Goal: Task Accomplishment & Management: Manage account settings

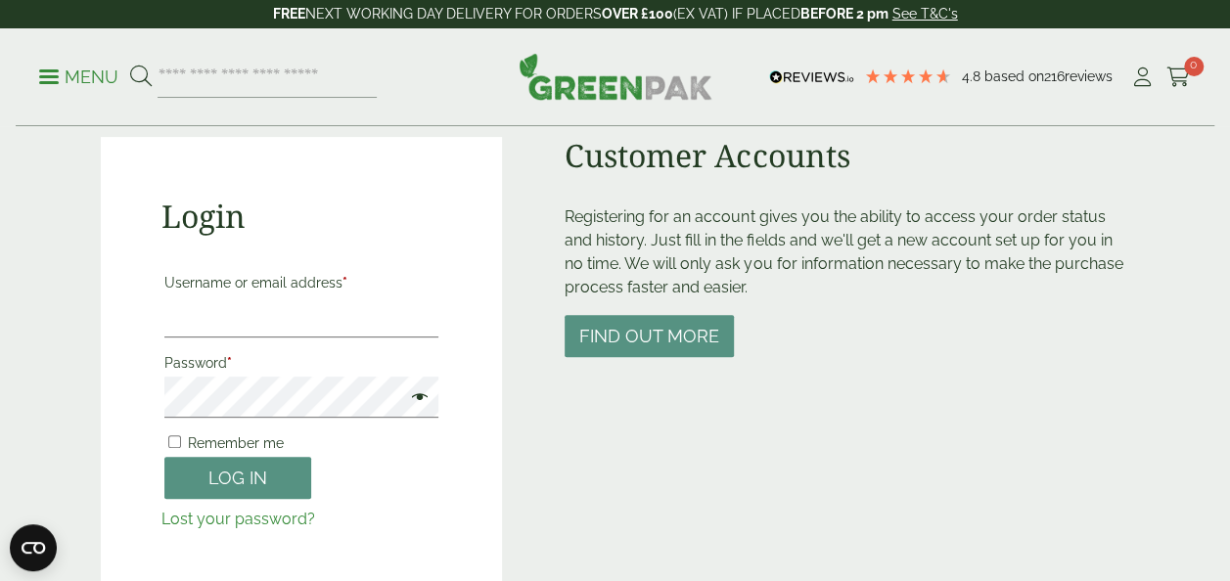
scroll to position [212, 0]
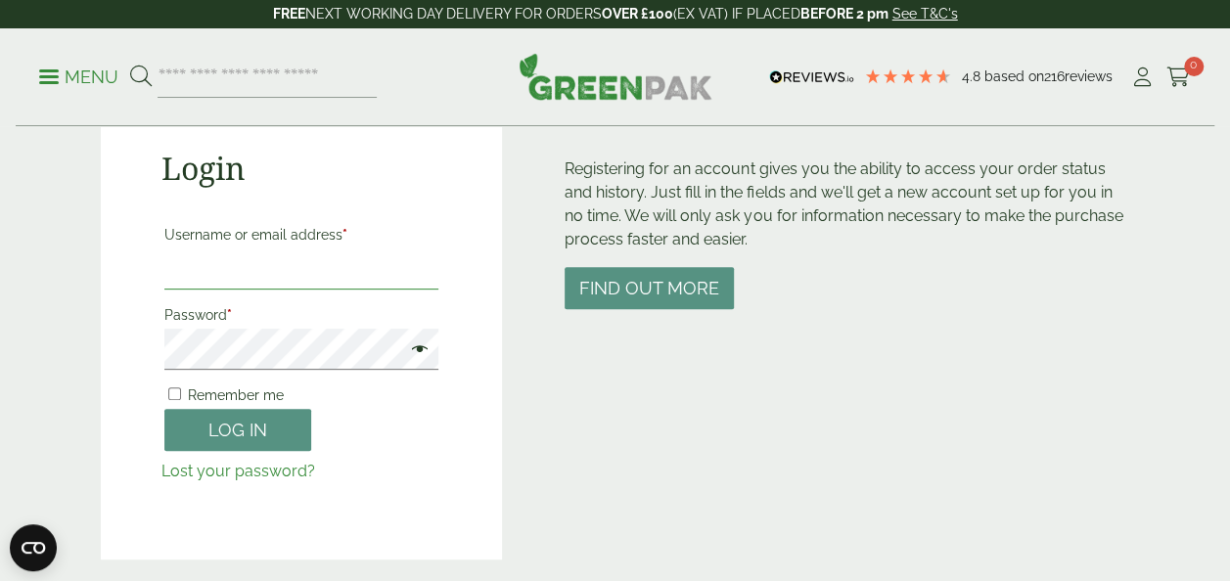
type input "**********"
click at [174, 383] on label "Remember me" at bounding box center [223, 395] width 119 height 27
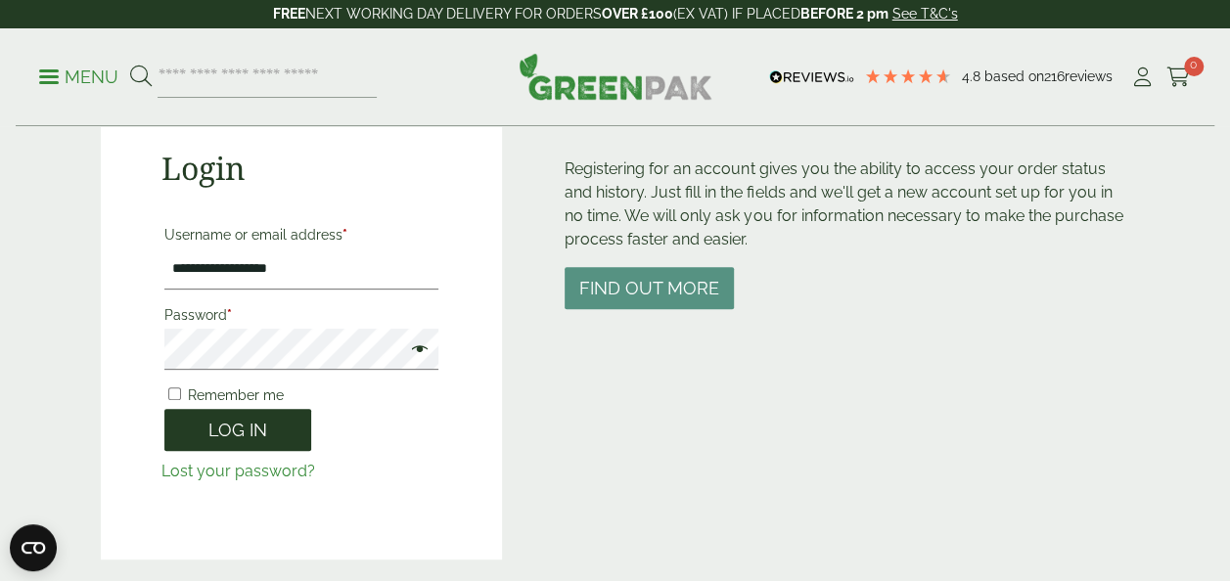
click at [204, 430] on button "Log in" at bounding box center [237, 430] width 147 height 42
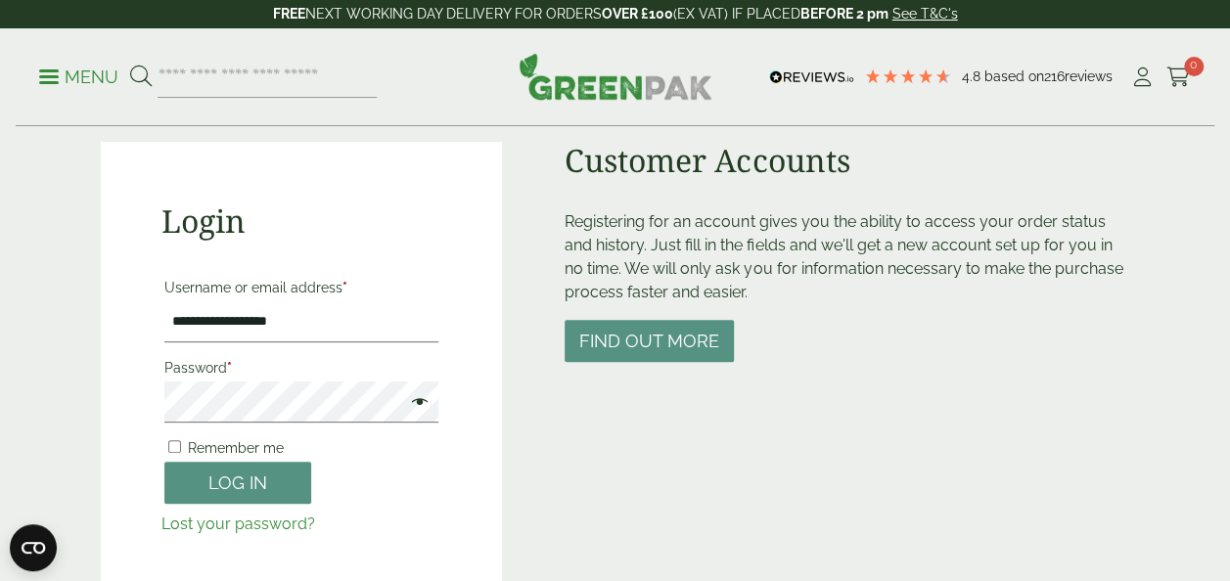
scroll to position [204, 0]
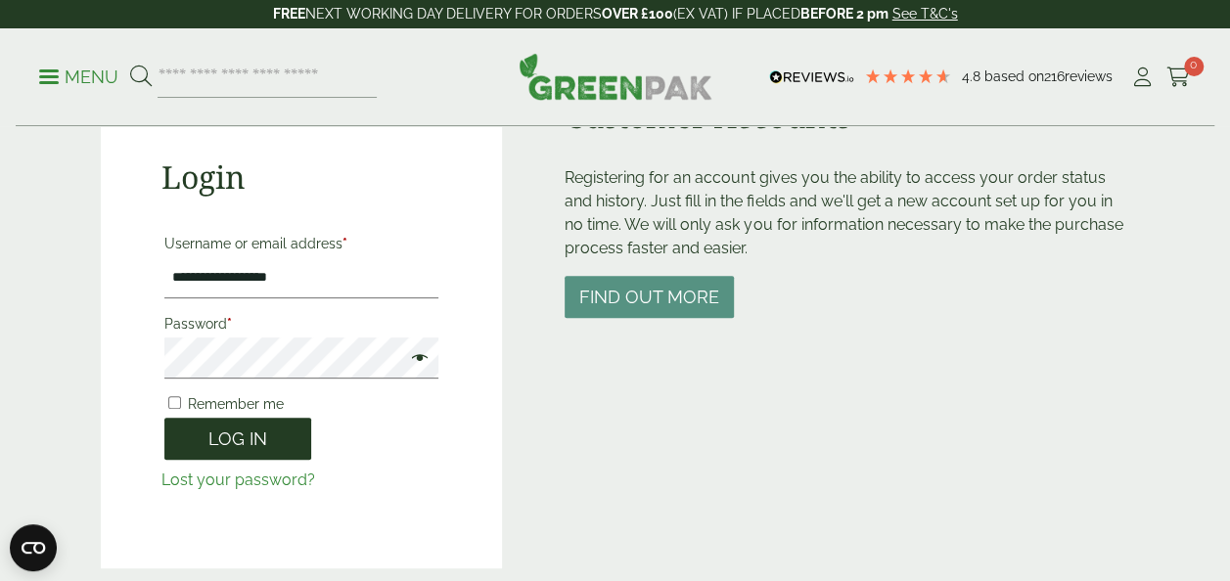
click at [198, 430] on button "Log in" at bounding box center [237, 439] width 147 height 42
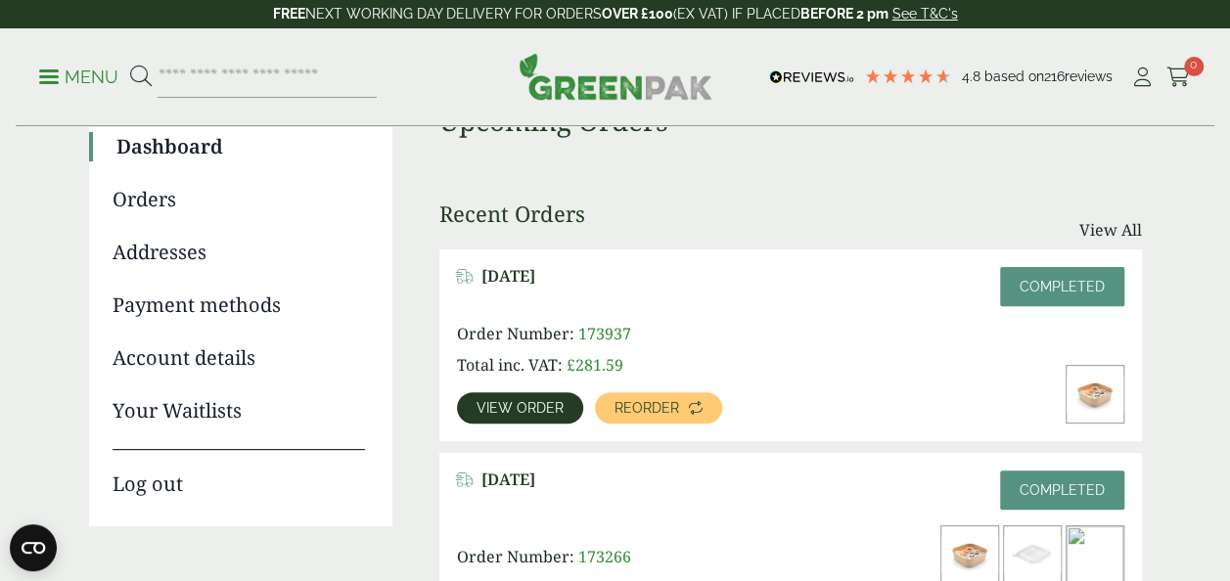
scroll to position [192, 0]
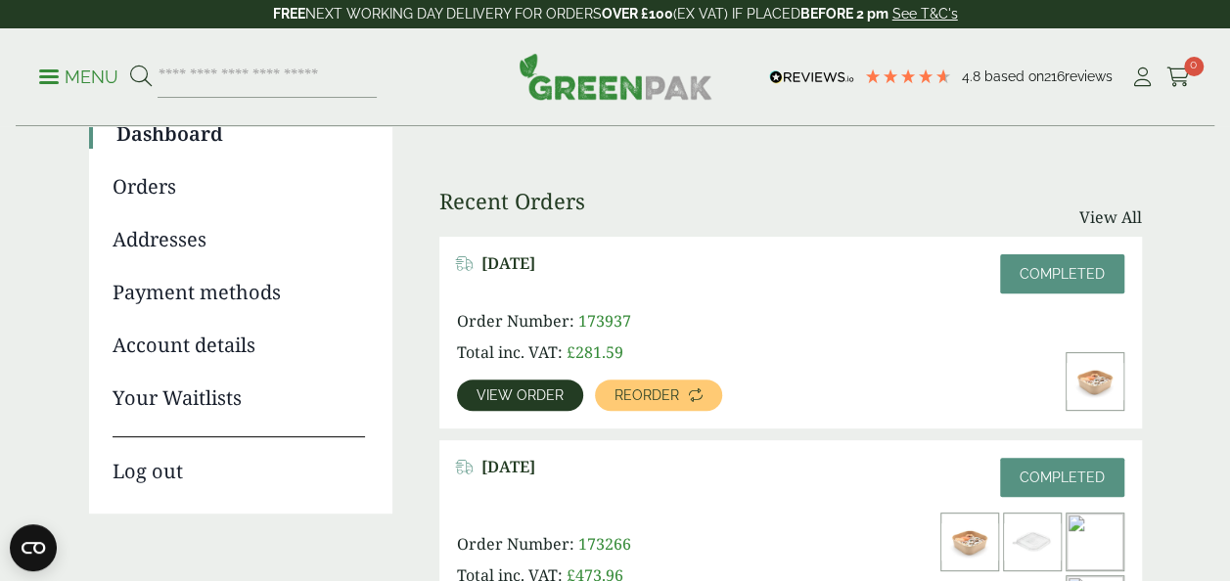
click at [131, 170] on ul "Dashboard Orders Addresses Payment methods Account details Your Waitlists Log o…" at bounding box center [240, 303] width 303 height 422
click at [132, 183] on link "Orders" at bounding box center [239, 186] width 252 height 29
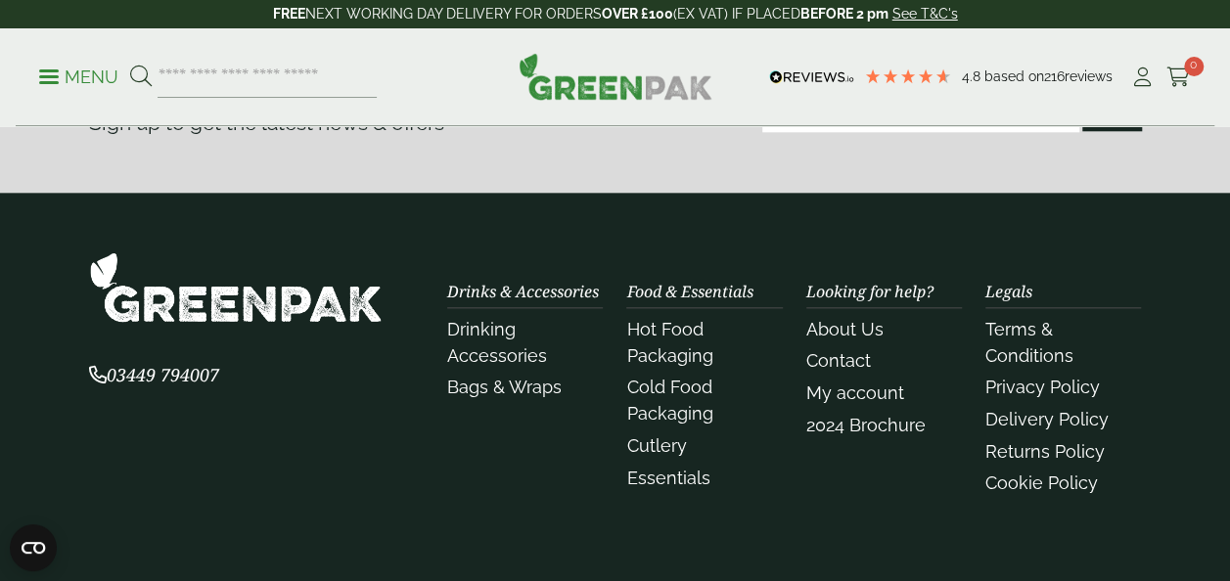
scroll to position [1016, 0]
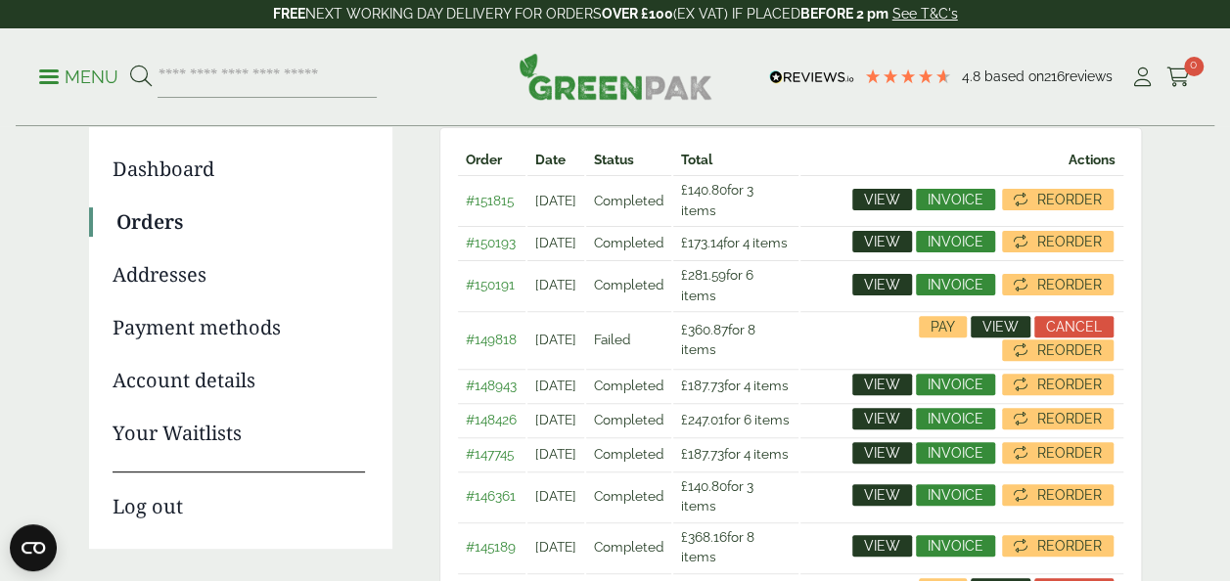
scroll to position [196, 0]
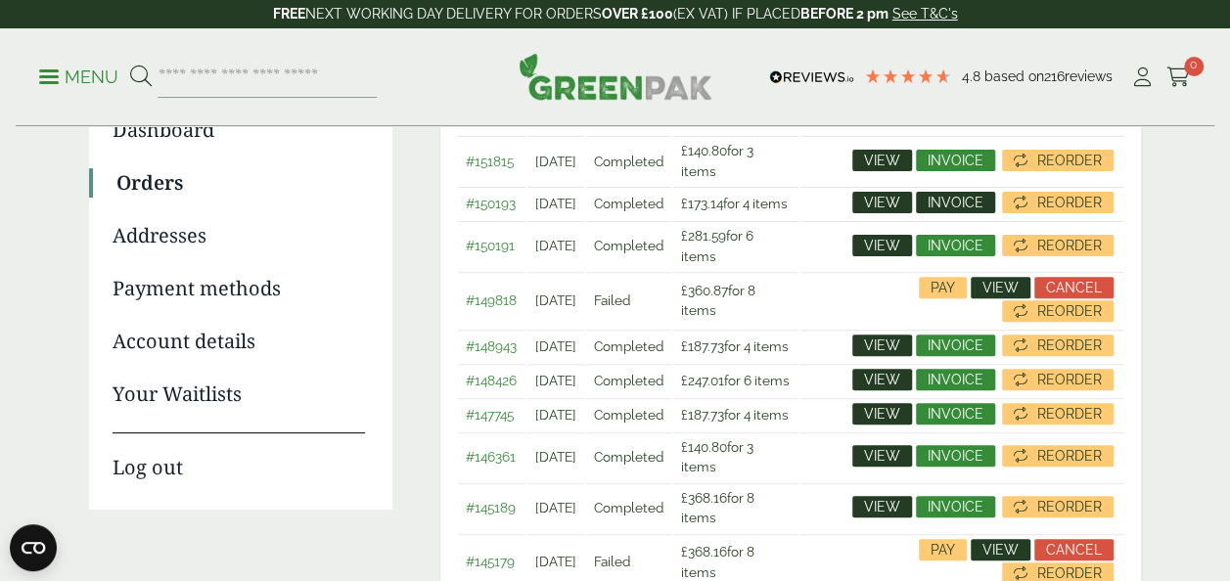
click at [983, 202] on span "Invoice" at bounding box center [956, 203] width 56 height 14
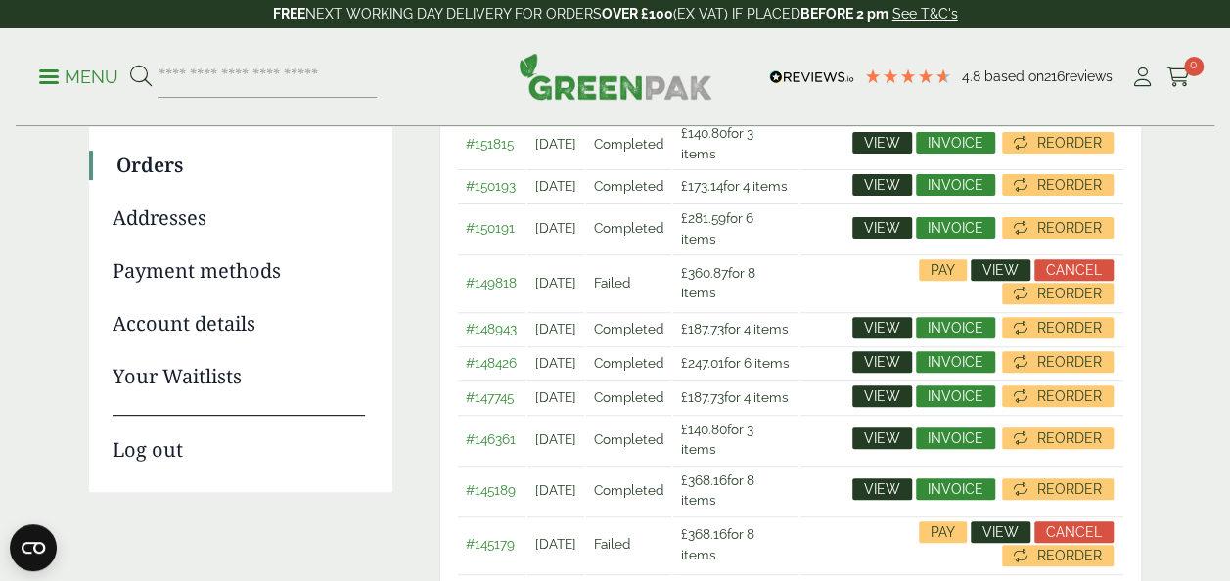
scroll to position [211, 0]
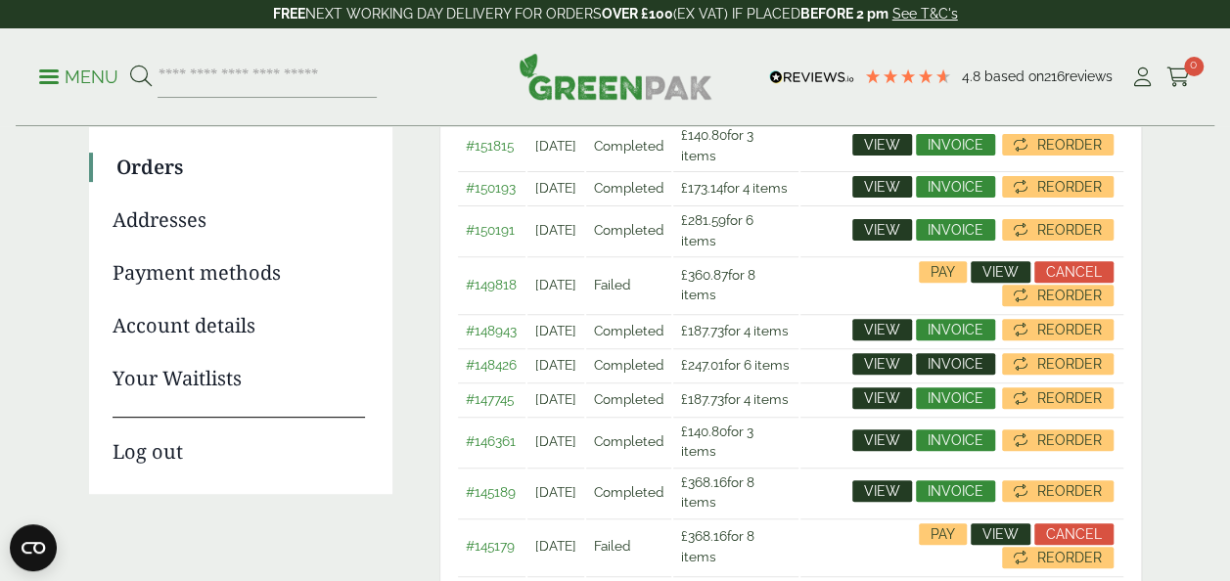
click at [983, 371] on span "Invoice" at bounding box center [956, 364] width 56 height 14
